Goal: Information Seeking & Learning: Learn about a topic

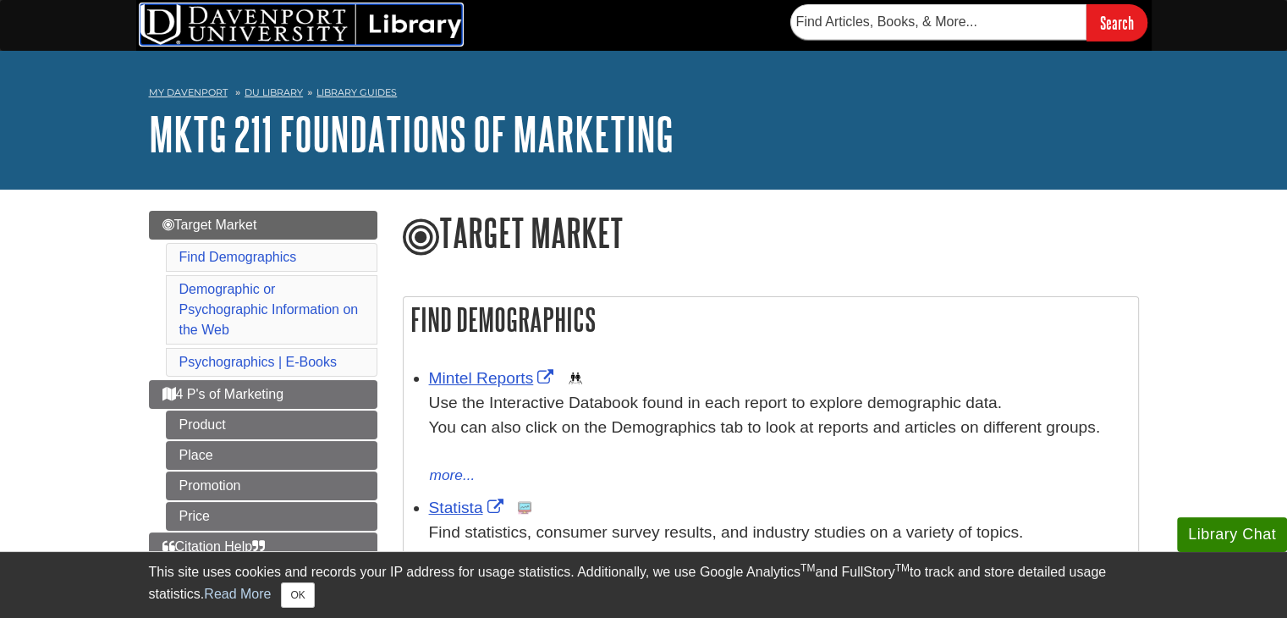
click at [403, 39] on img at bounding box center [301, 24] width 322 height 41
click at [231, 19] on img at bounding box center [301, 24] width 322 height 41
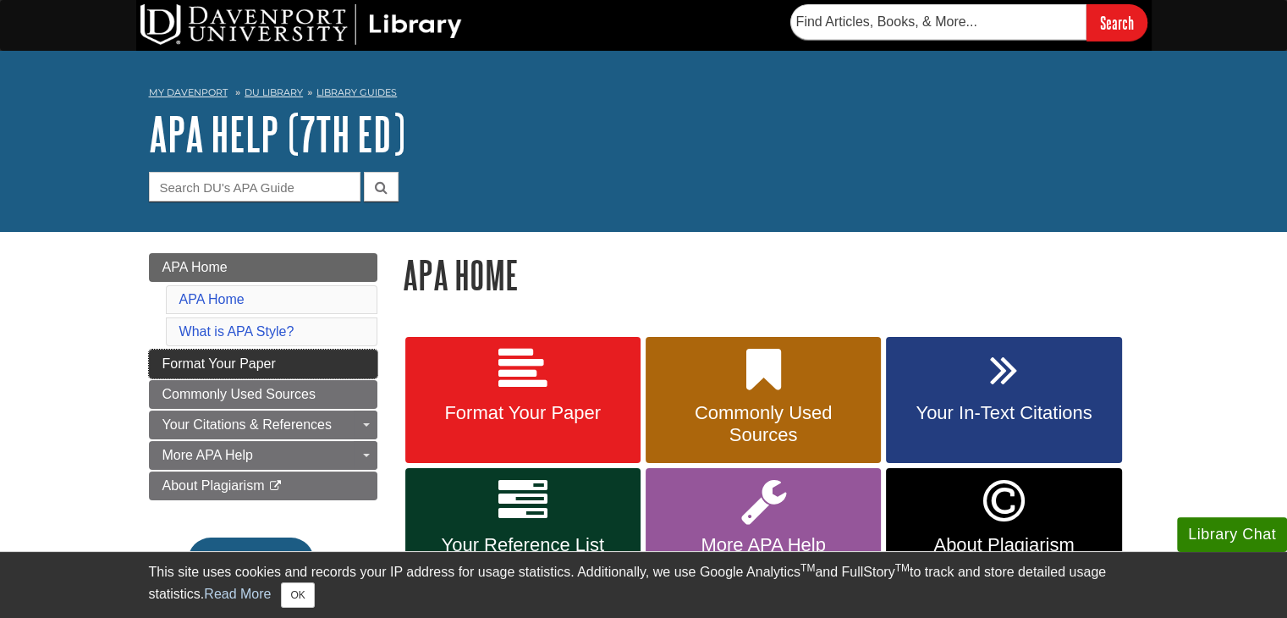
click at [265, 357] on span "Format Your Paper" at bounding box center [219, 363] width 113 height 14
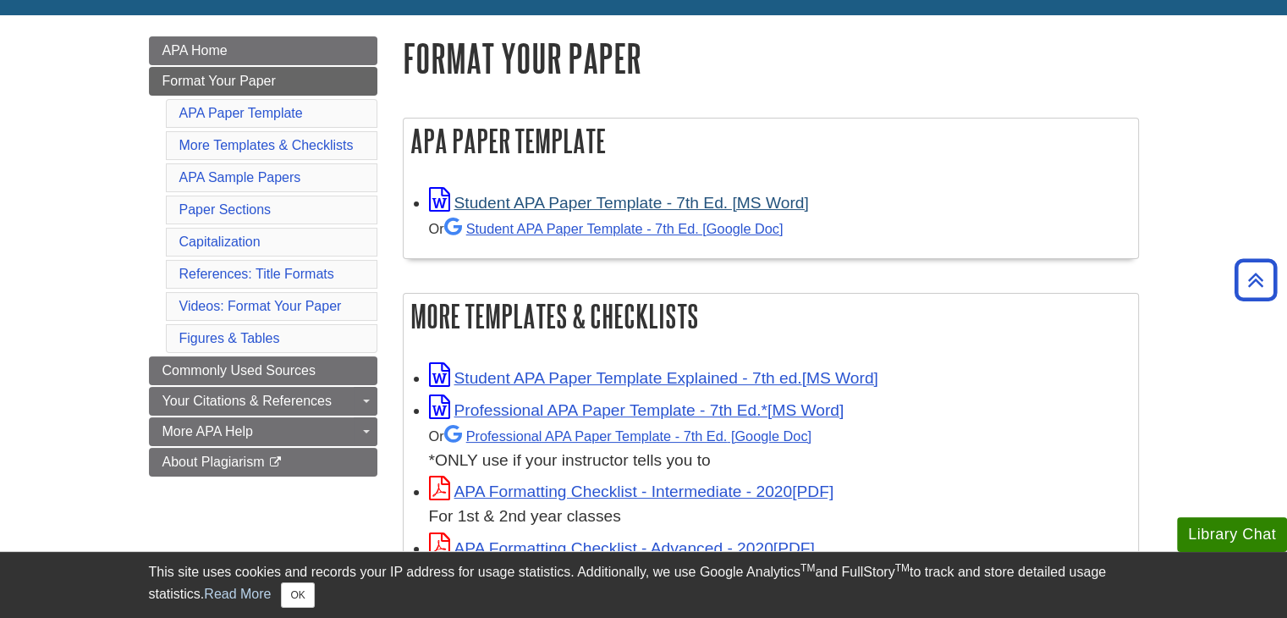
scroll to position [318, 0]
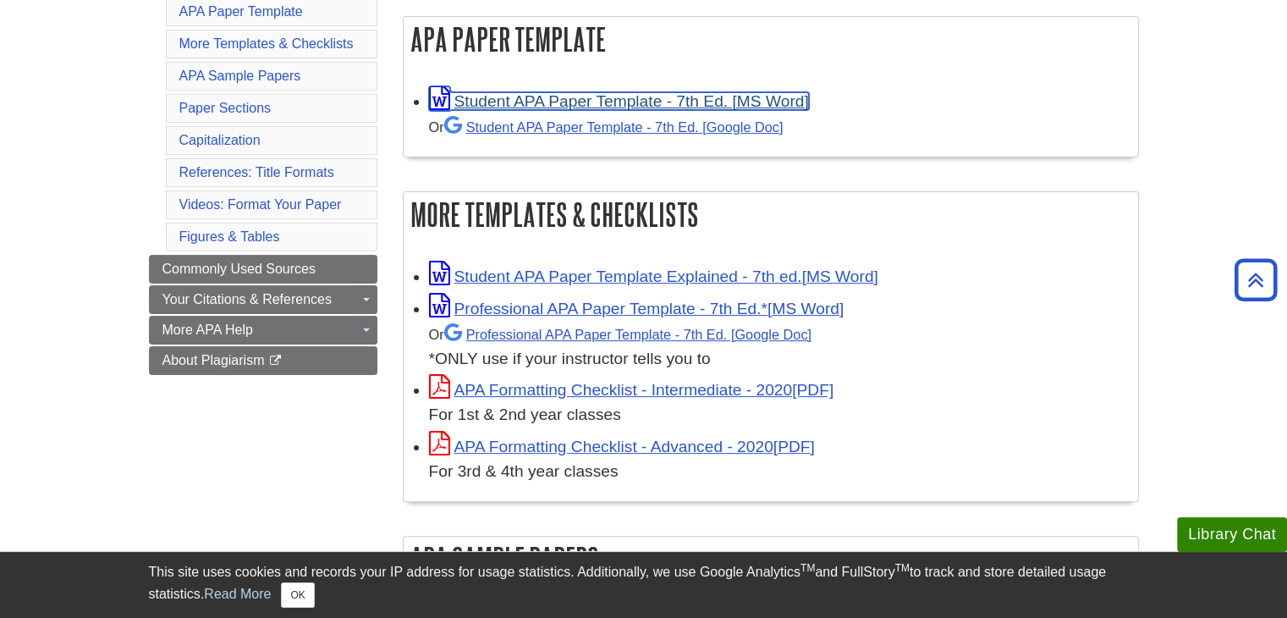
click at [589, 102] on link "Student APA Paper Template - 7th Ed. [MS Word]" at bounding box center [619, 101] width 380 height 18
click at [538, 94] on link "Student APA Paper Template - 7th Ed. [MS Word]" at bounding box center [619, 101] width 380 height 18
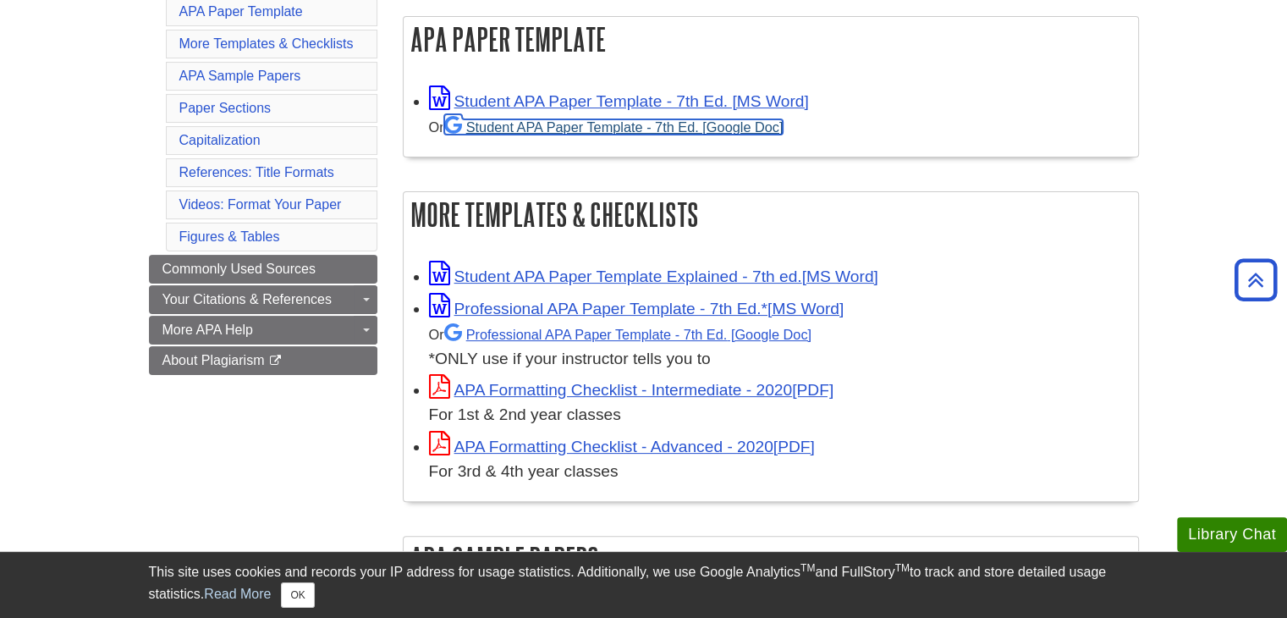
click at [758, 132] on link "Student APA Paper Template - 7th Ed. [Google Doc]" at bounding box center [613, 126] width 339 height 15
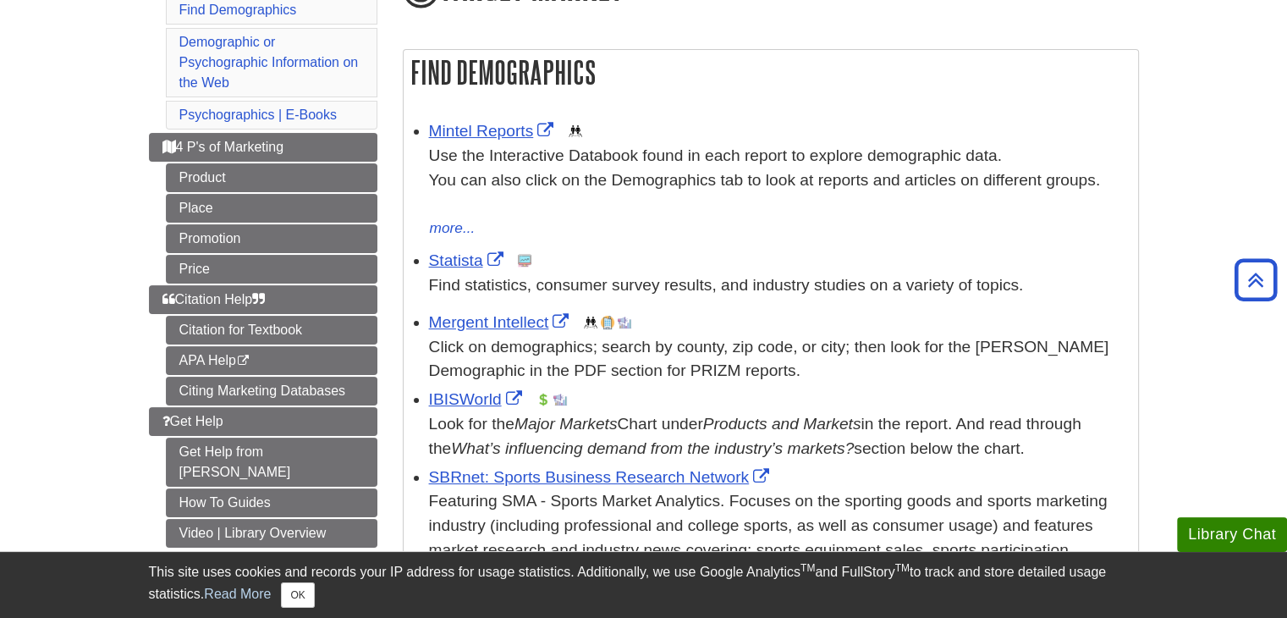
scroll to position [247, 0]
click at [213, 292] on span "Citation Help" at bounding box center [214, 299] width 103 height 14
click at [503, 122] on link "Mintel Reports" at bounding box center [493, 131] width 129 height 18
click at [466, 251] on link "Statista" at bounding box center [468, 260] width 79 height 18
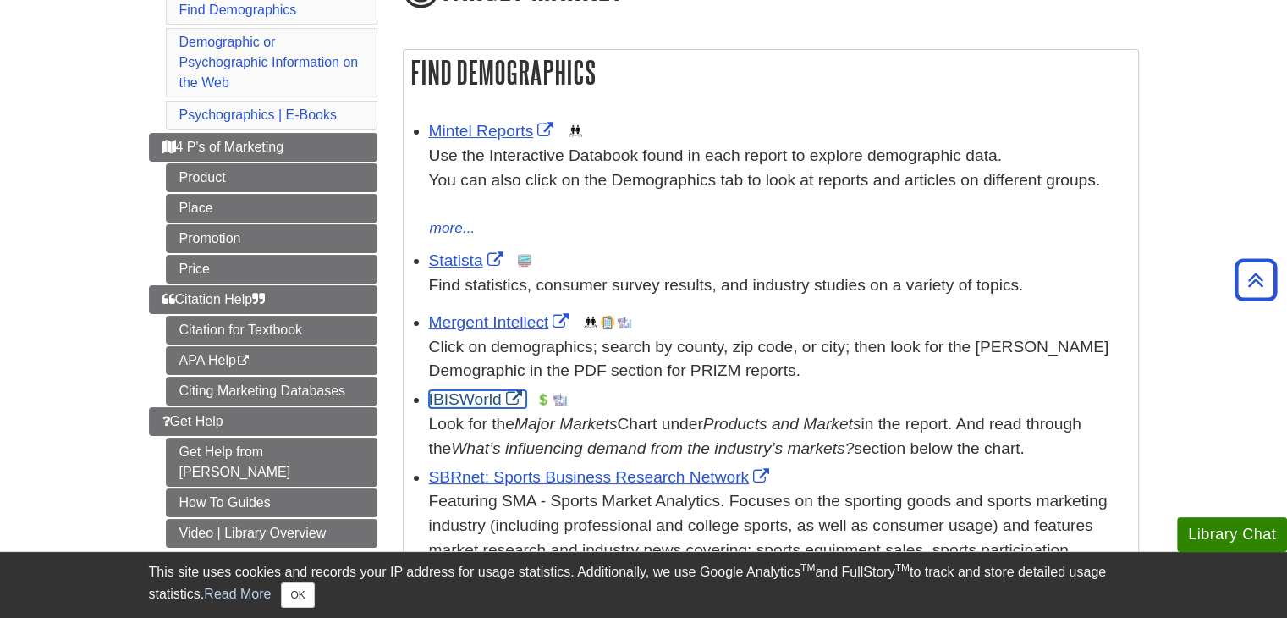
click at [456, 392] on link "IBISWorld" at bounding box center [477, 399] width 97 height 18
click at [479, 122] on link "Mintel Reports" at bounding box center [493, 131] width 129 height 18
click at [472, 122] on link "Mintel Reports" at bounding box center [493, 131] width 129 height 18
click at [515, 412] on div "Look for the Major Markets Chart under Products and Markets in the report. And …" at bounding box center [779, 436] width 701 height 49
click at [457, 251] on link "Statista" at bounding box center [468, 260] width 79 height 18
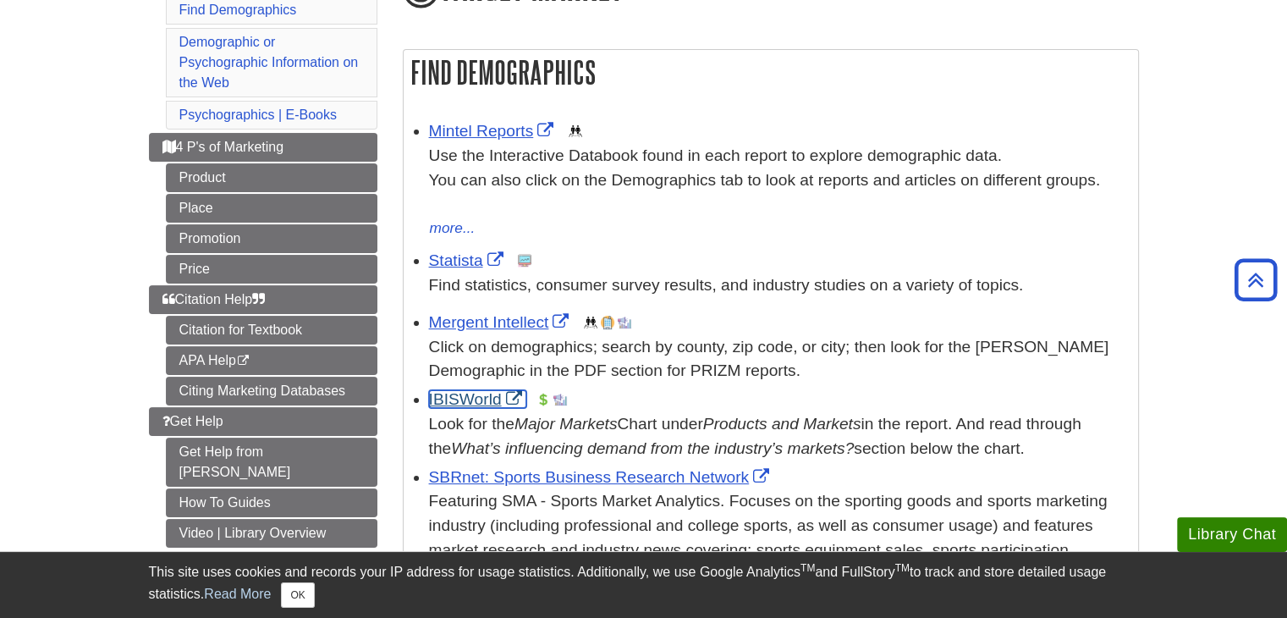
click at [459, 390] on link "IBISWorld" at bounding box center [477, 399] width 97 height 18
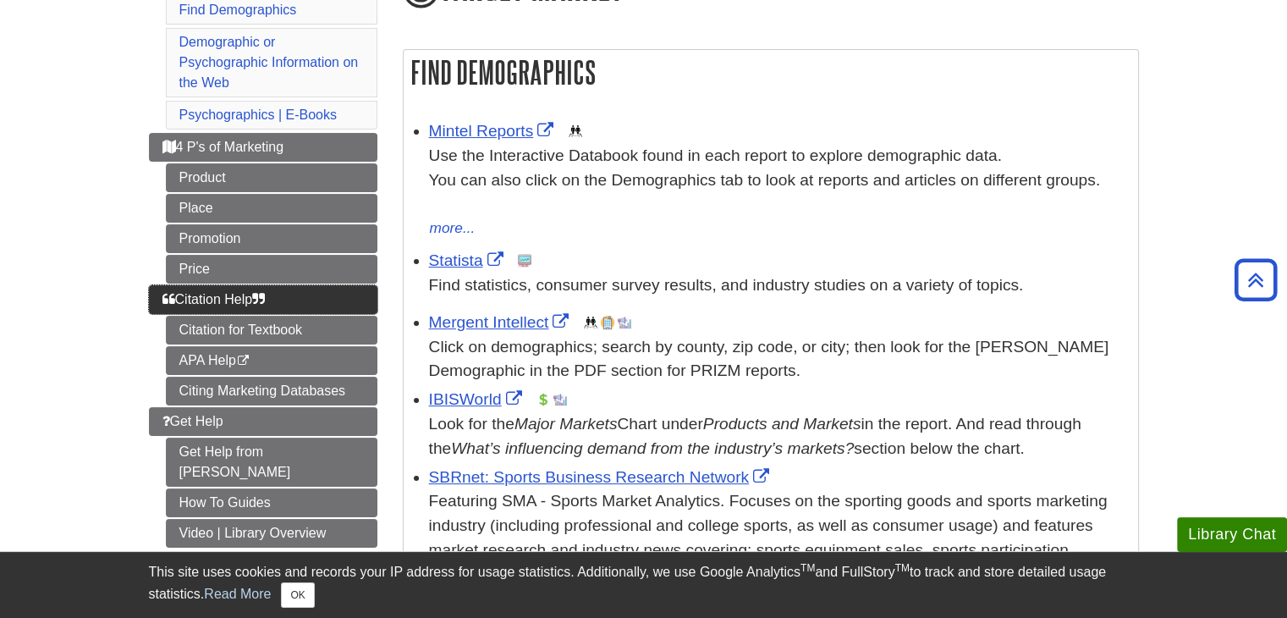
click at [259, 292] on icon "Guide Page Menu" at bounding box center [258, 299] width 13 height 14
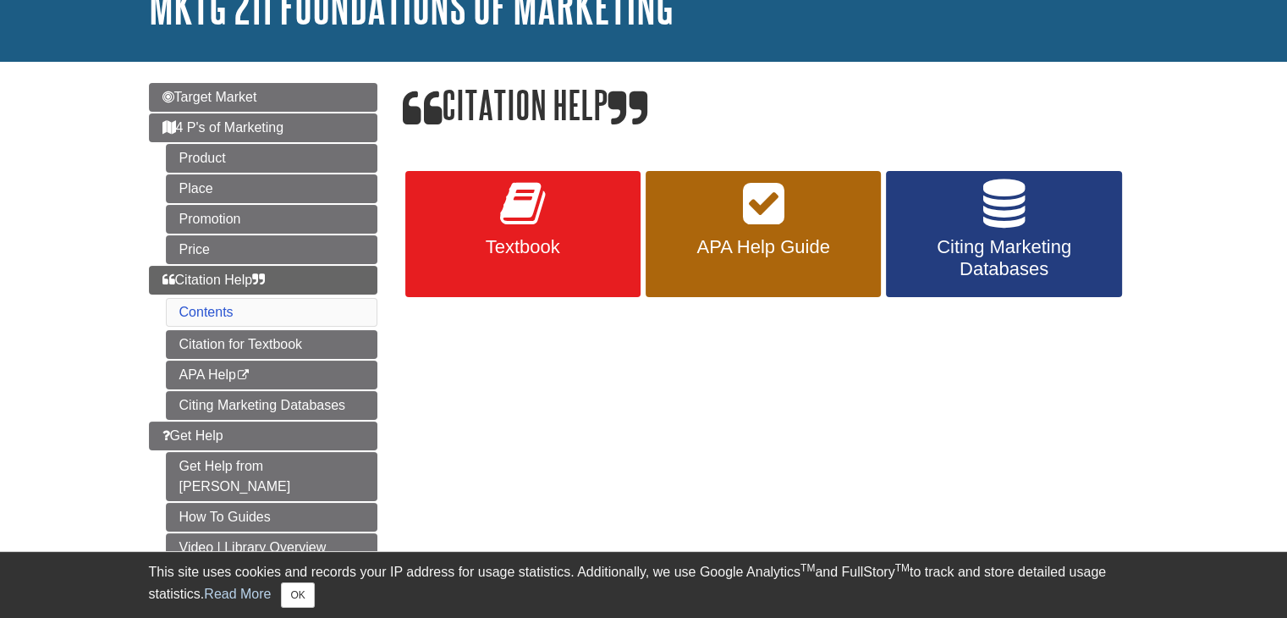
scroll to position [129, 0]
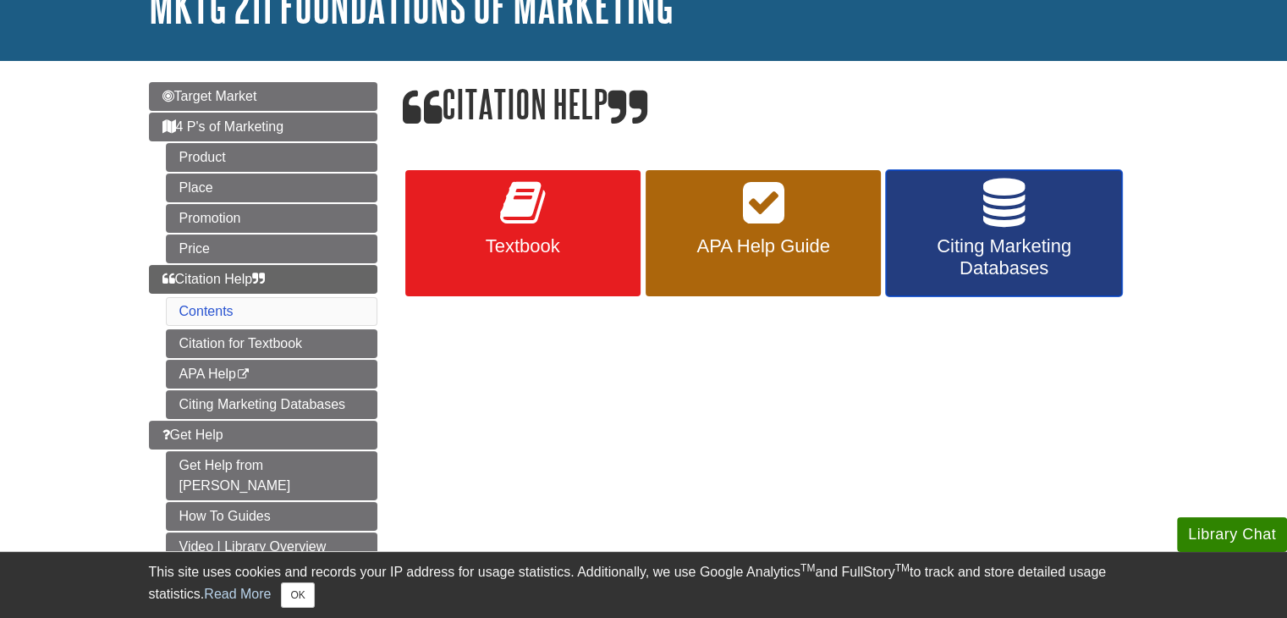
click at [984, 251] on span "Citing Marketing Databases" at bounding box center [1004, 257] width 210 height 44
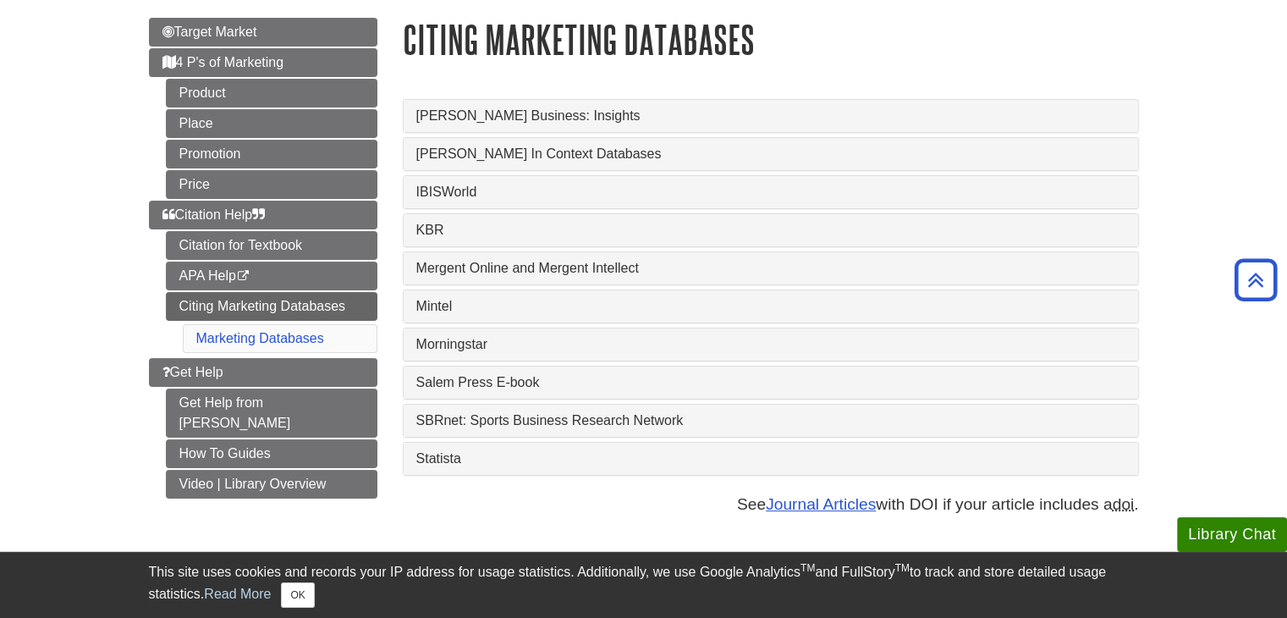
scroll to position [168, 0]
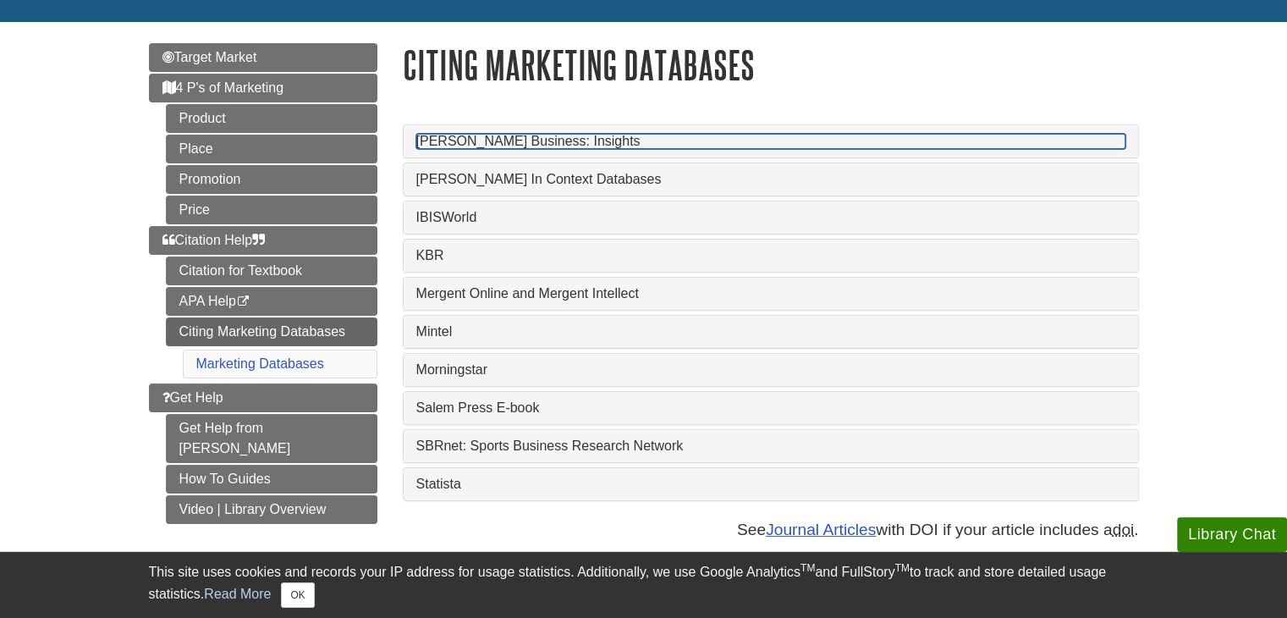
click at [603, 149] on link "[PERSON_NAME] Business: Insights" at bounding box center [770, 141] width 709 height 15
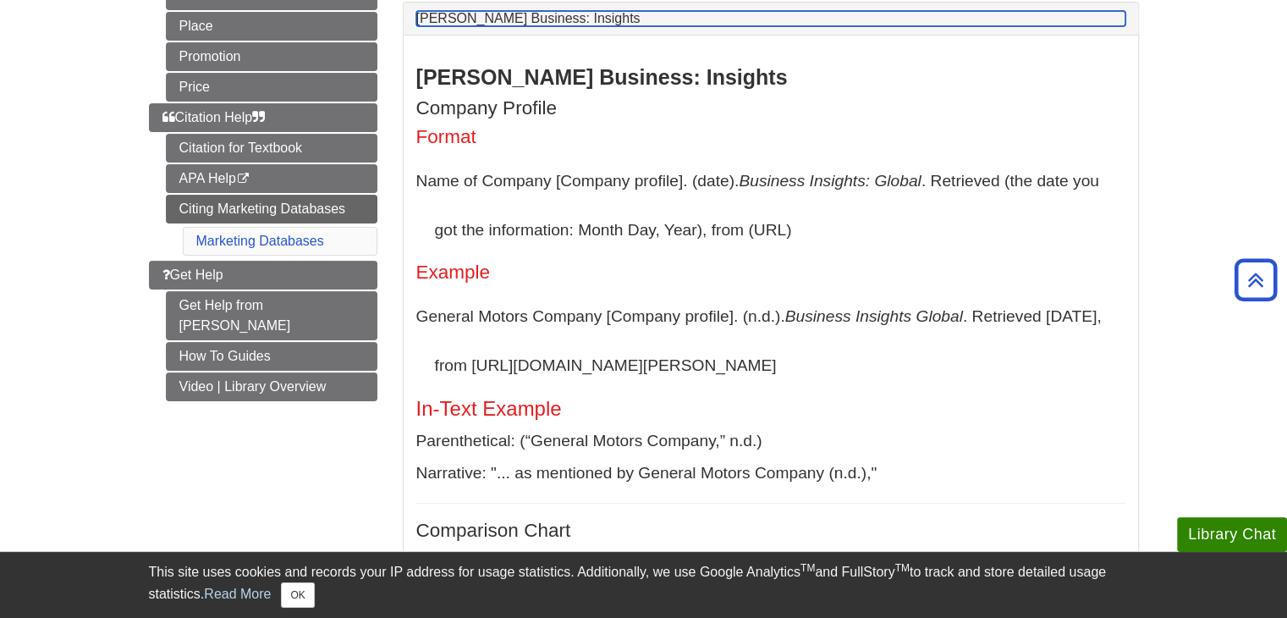
scroll to position [288, 0]
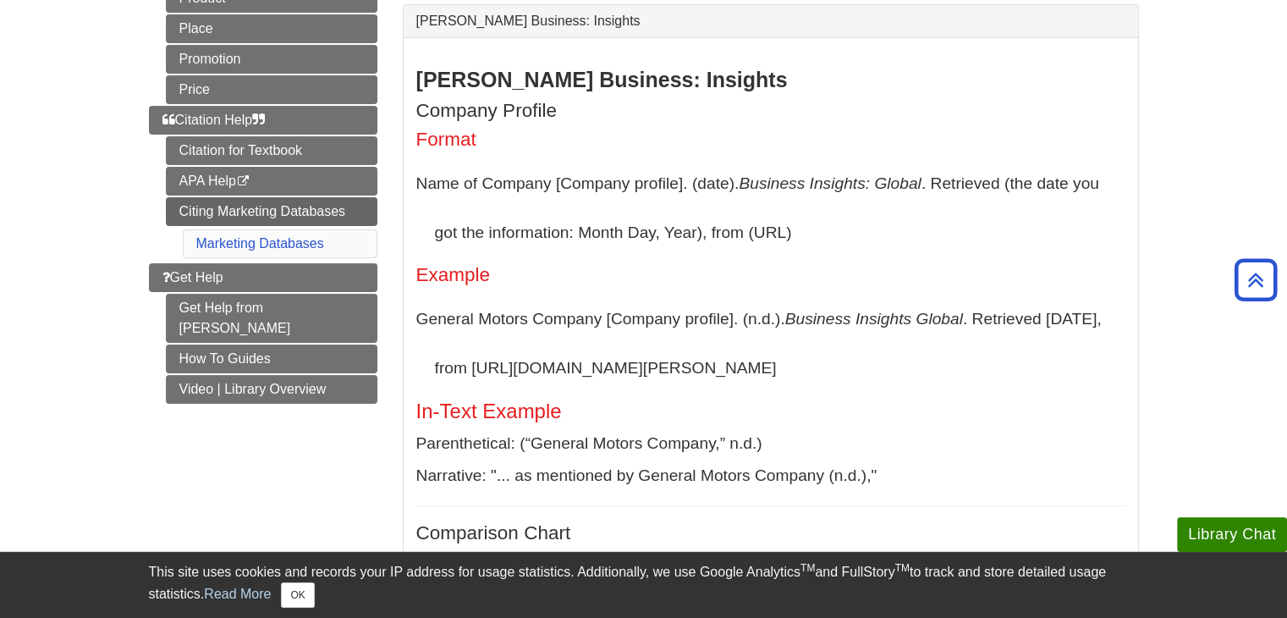
click at [603, 149] on h4 "Format" at bounding box center [770, 139] width 709 height 21
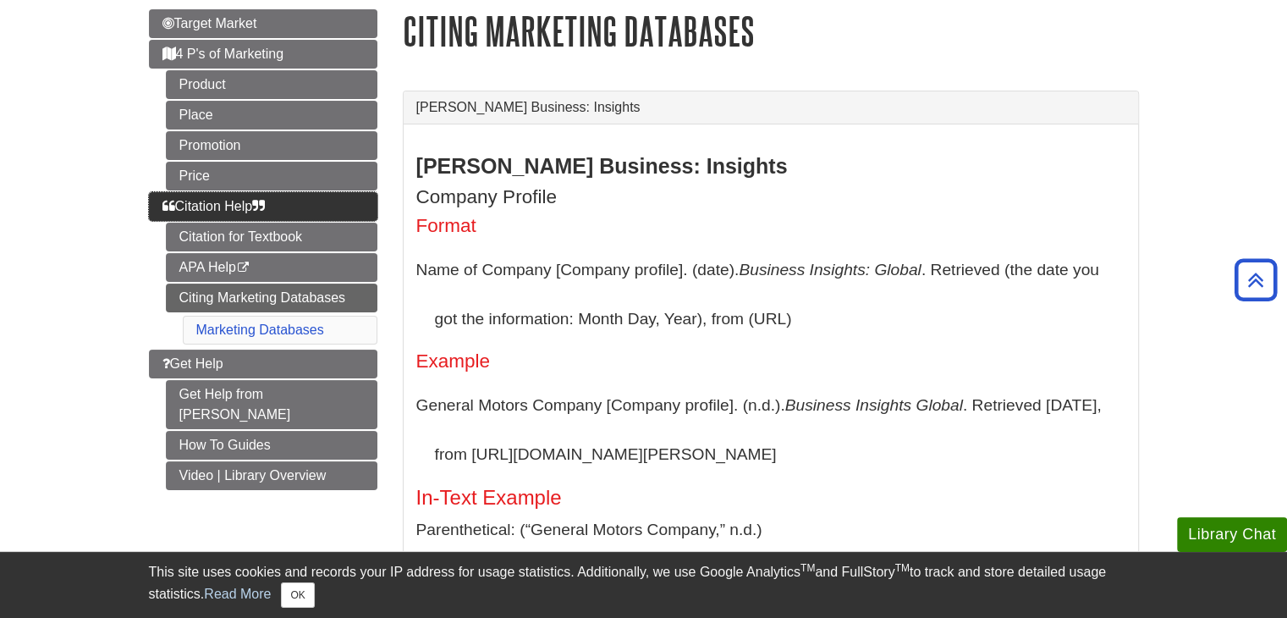
scroll to position [117, 0]
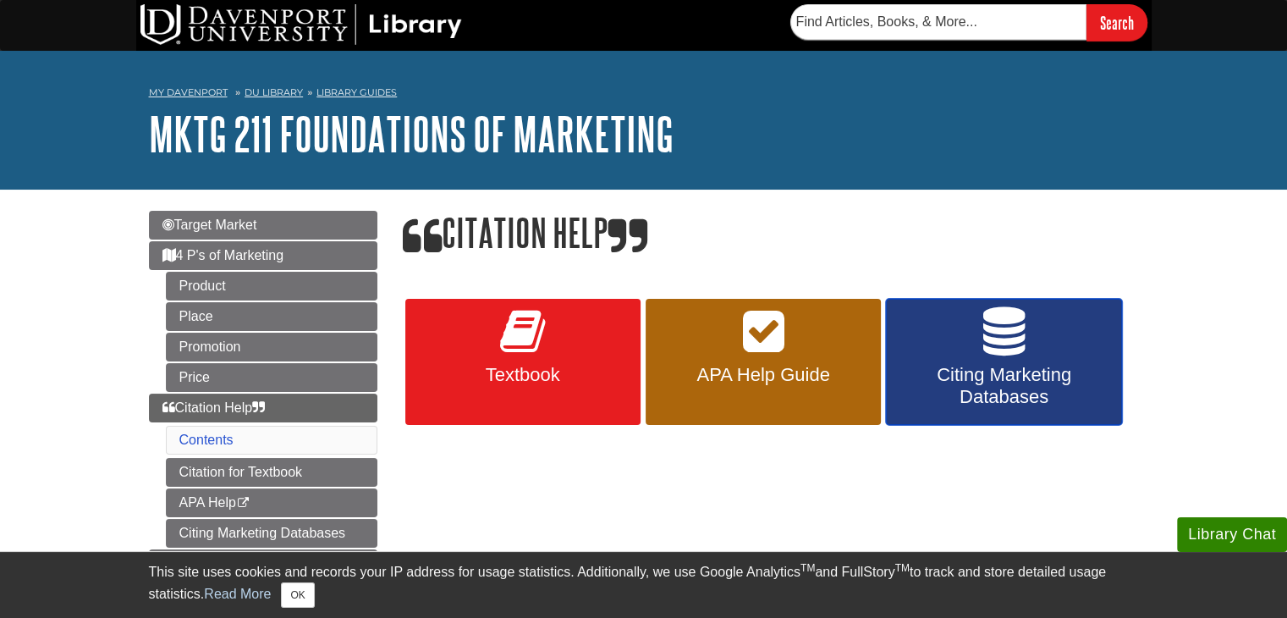
click at [961, 347] on link "Citing Marketing Databases" at bounding box center [1003, 362] width 235 height 127
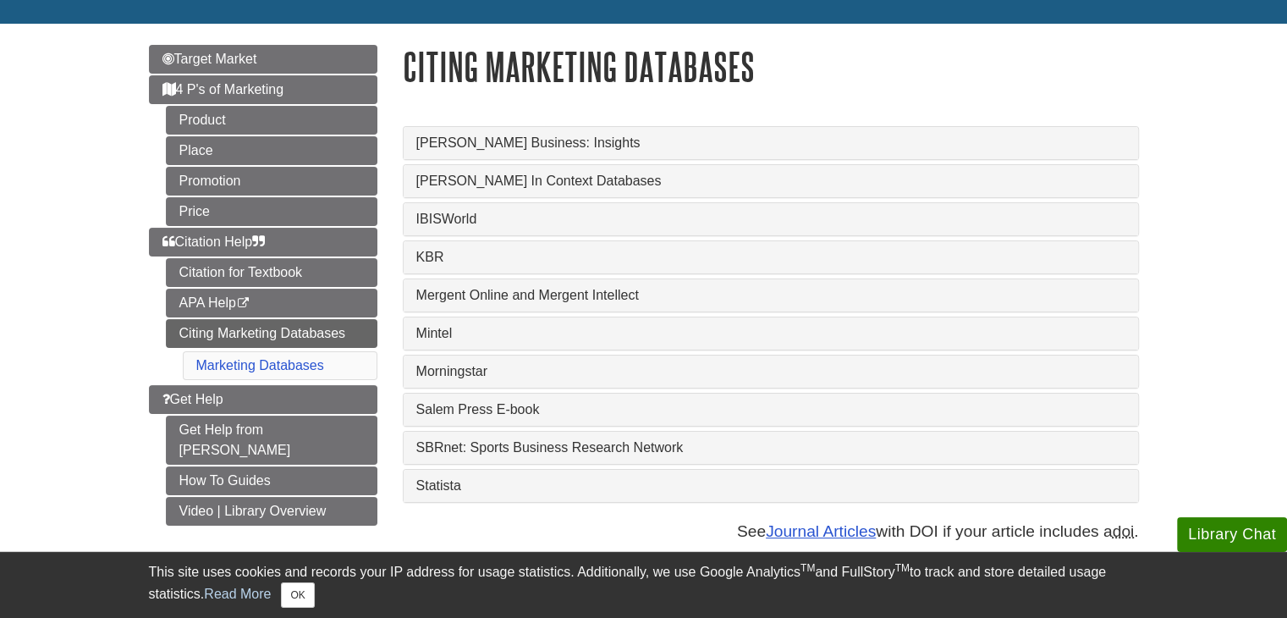
scroll to position [168, 0]
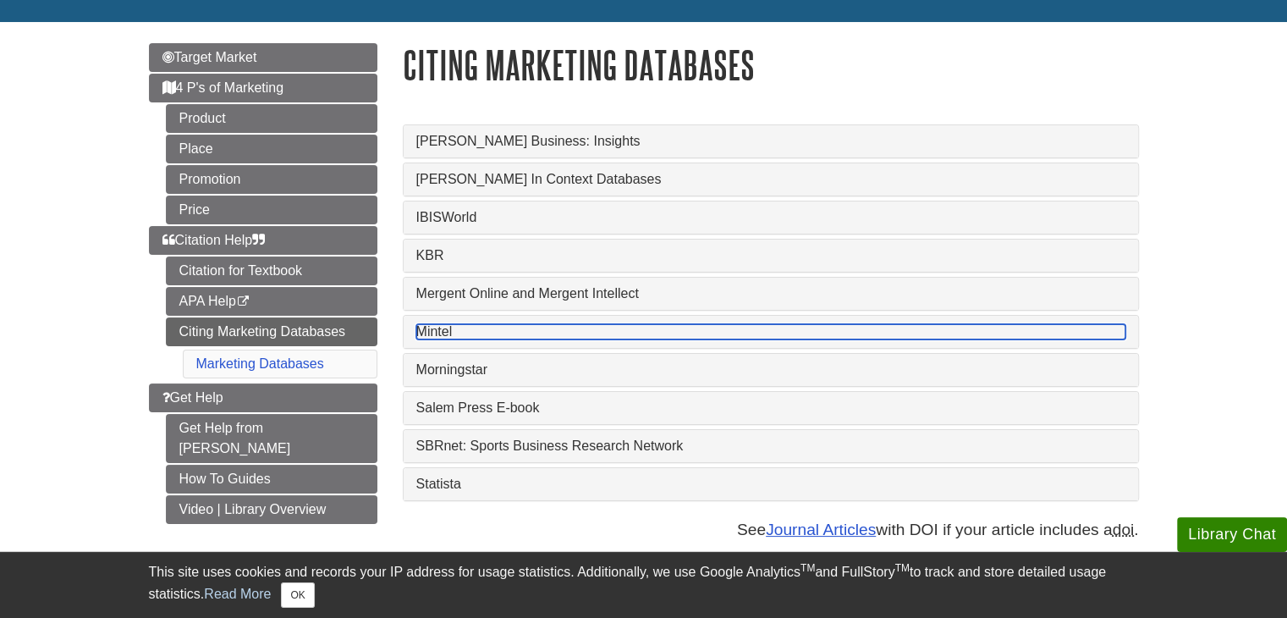
click at [476, 333] on link "Mintel" at bounding box center [770, 331] width 709 height 15
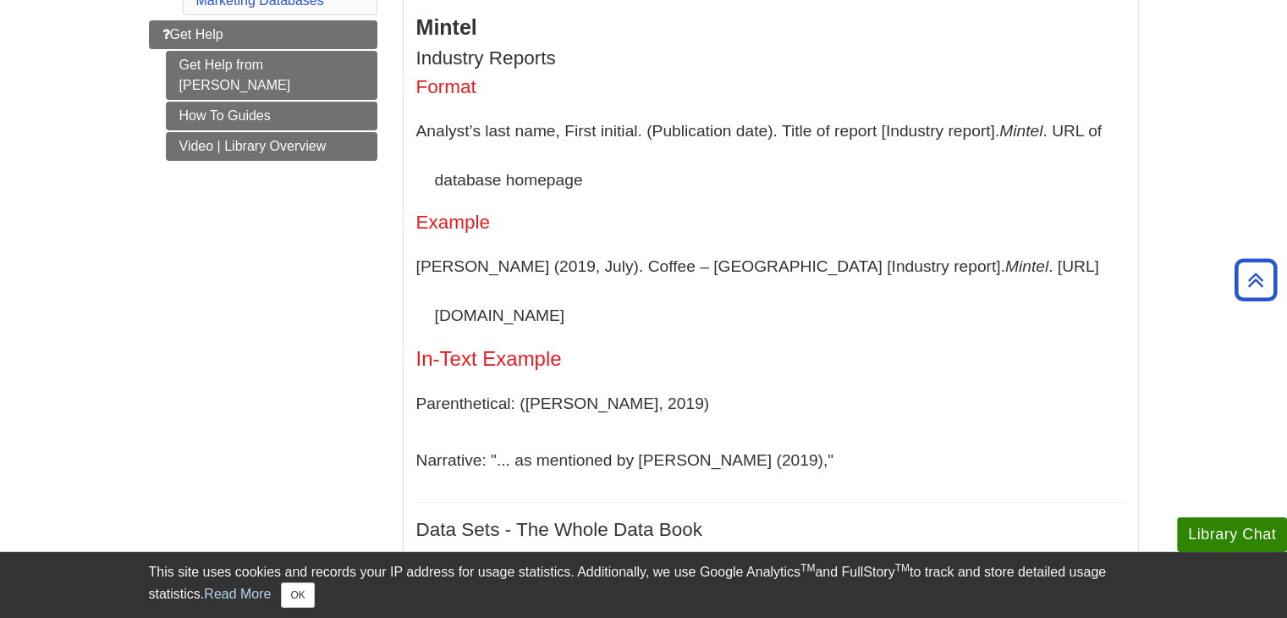
scroll to position [532, 0]
